Goal: Find specific page/section: Find specific page/section

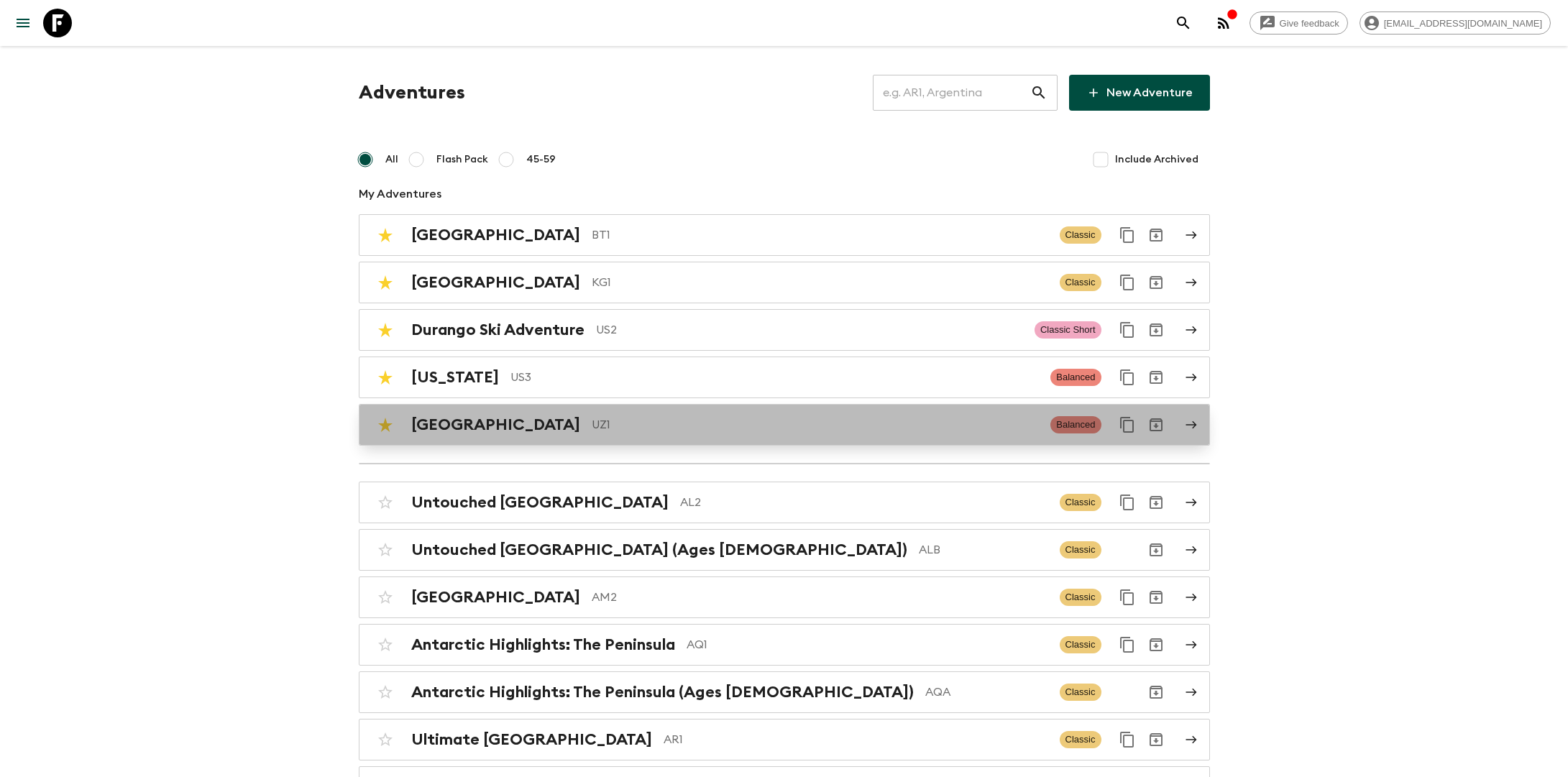
click at [592, 416] on p "UZ1" at bounding box center [816, 424] width 448 height 17
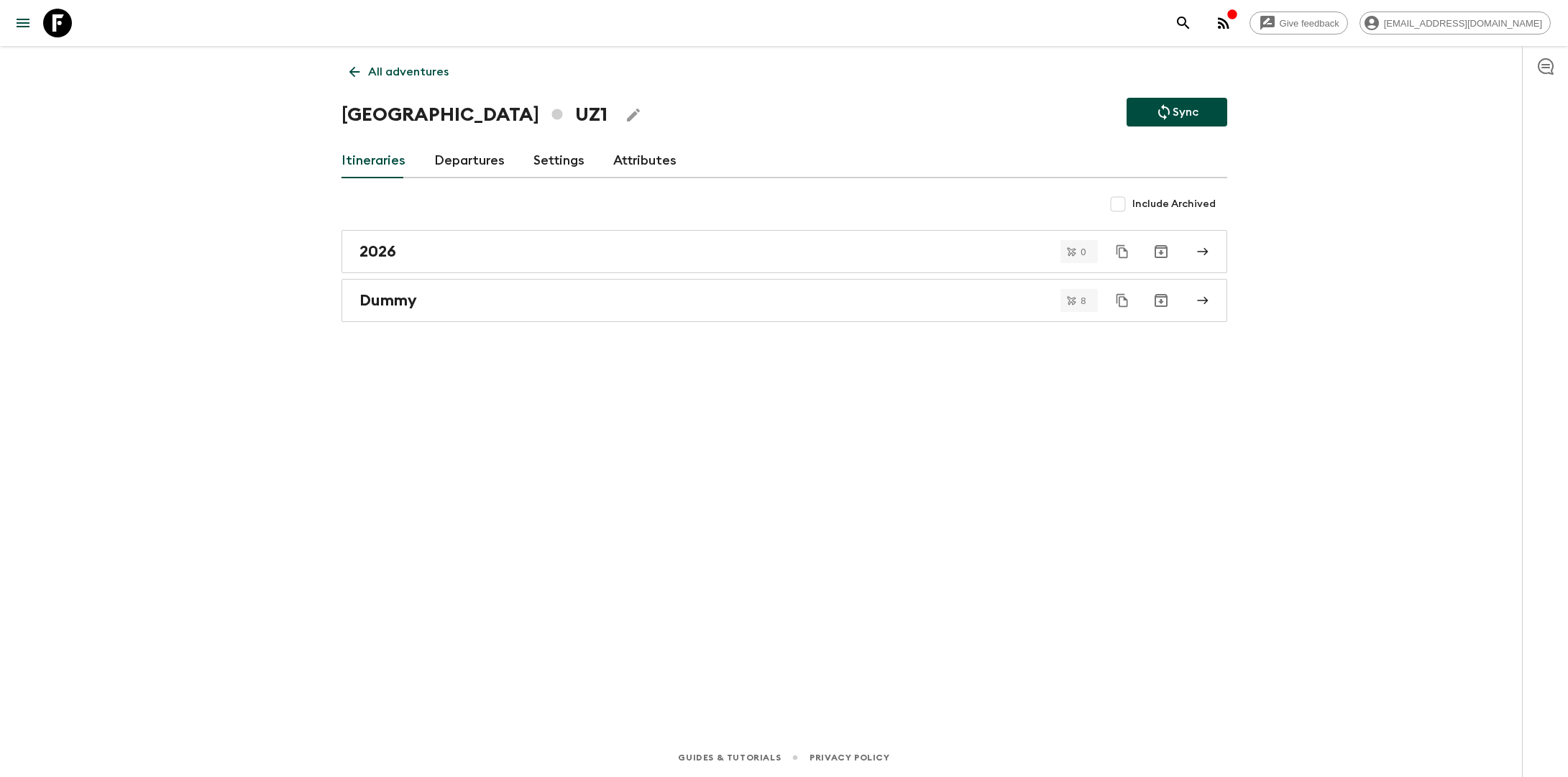
click at [454, 157] on link "Departures" at bounding box center [469, 161] width 70 height 35
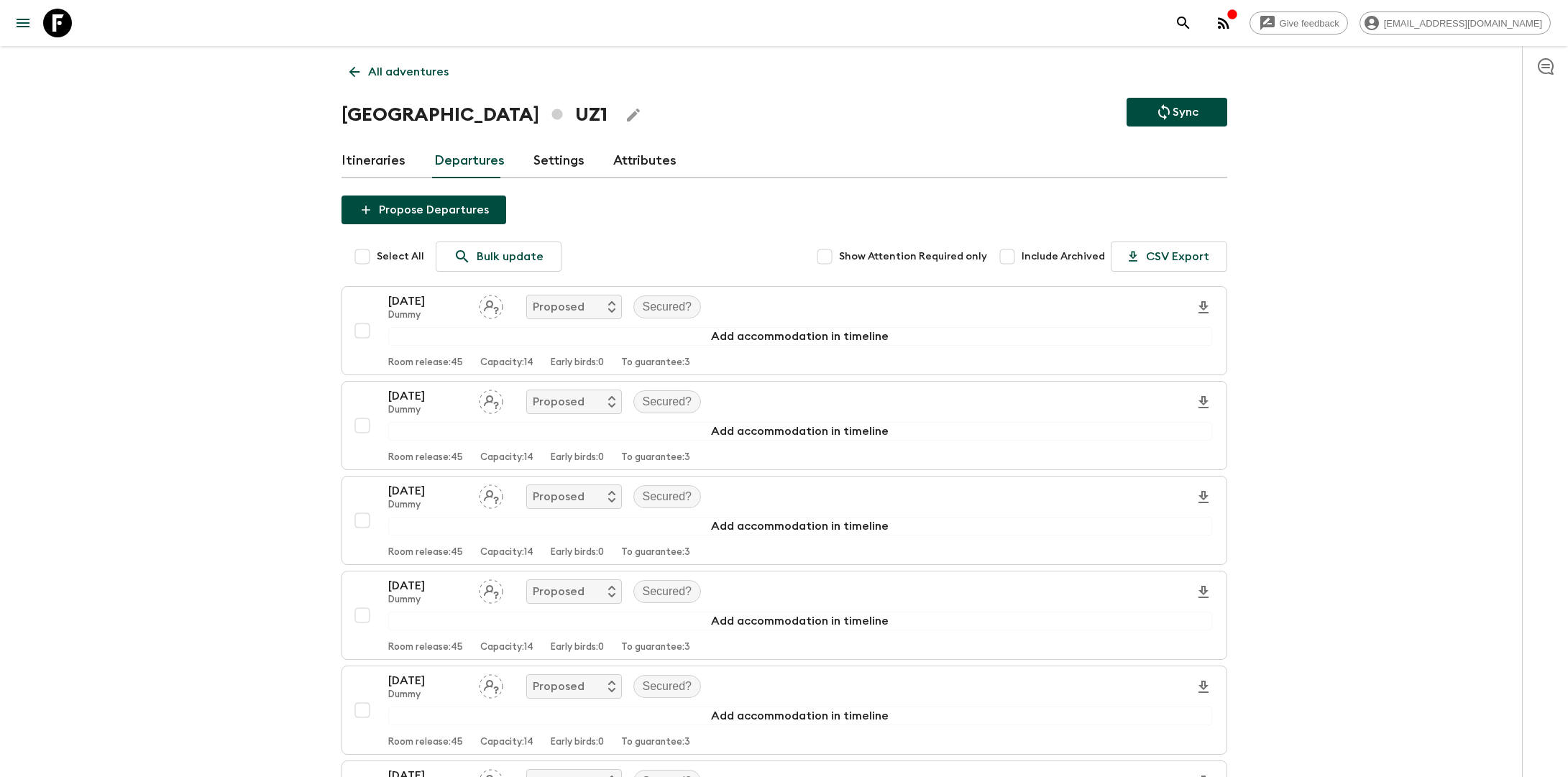
click at [649, 155] on link "Attributes" at bounding box center [644, 161] width 64 height 35
